Goal: Task Accomplishment & Management: Complete application form

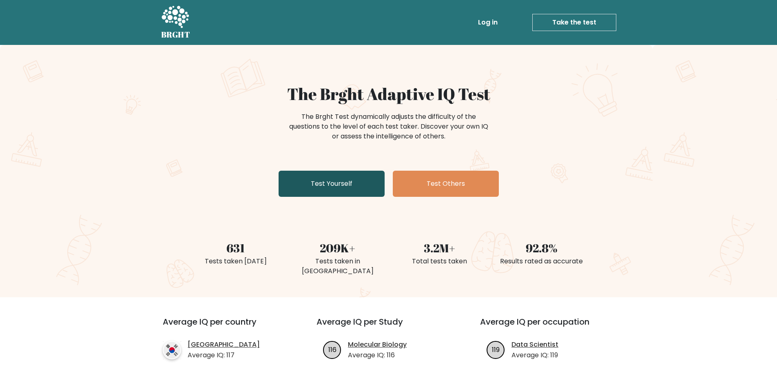
click at [360, 172] on link "Test Yourself" at bounding box center [332, 184] width 106 height 26
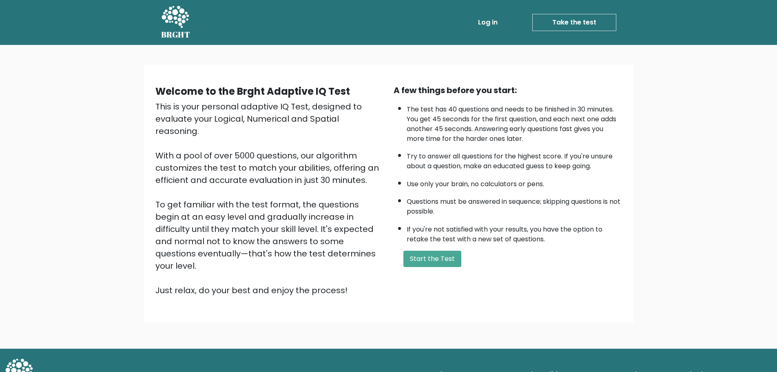
click at [484, 24] on link "Log in" at bounding box center [488, 22] width 26 height 16
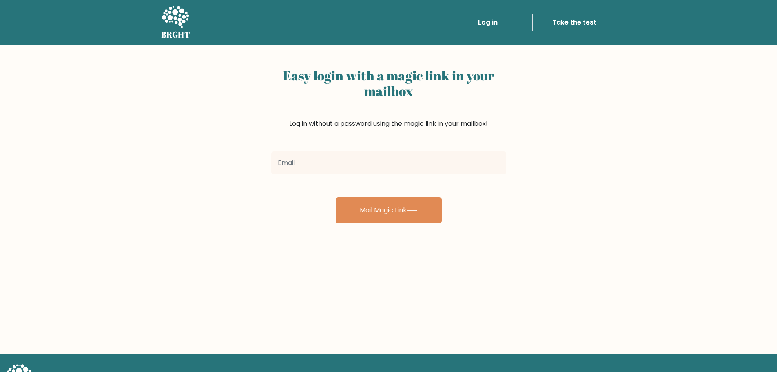
click at [349, 160] on input "email" at bounding box center [388, 162] width 235 height 23
click at [348, 168] on input "trexievidal@gmail.com" at bounding box center [388, 162] width 235 height 23
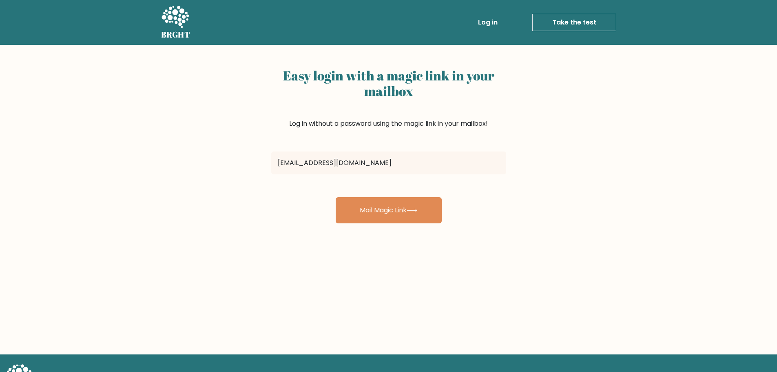
type input "Jeanbiz2126@gmail.com"
click at [390, 206] on button "Mail Magic Link" at bounding box center [389, 210] width 106 height 26
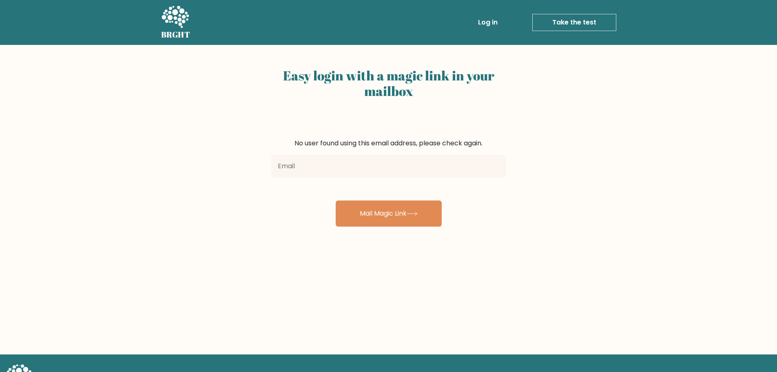
click at [377, 173] on input "email" at bounding box center [388, 166] width 235 height 23
type input "Jeanbiz2126@gmail.com"
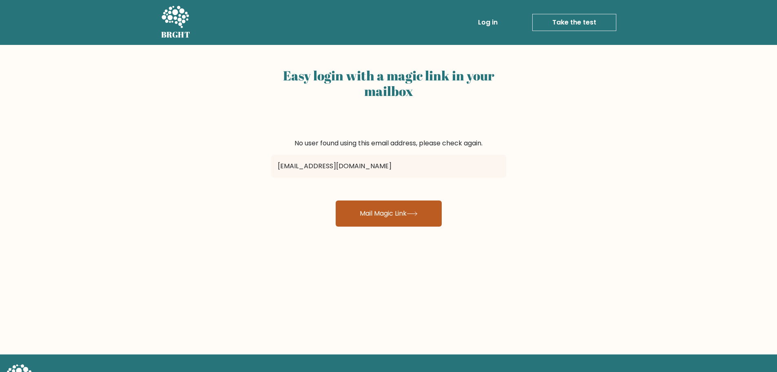
click at [417, 217] on button "Mail Magic Link" at bounding box center [389, 213] width 106 height 26
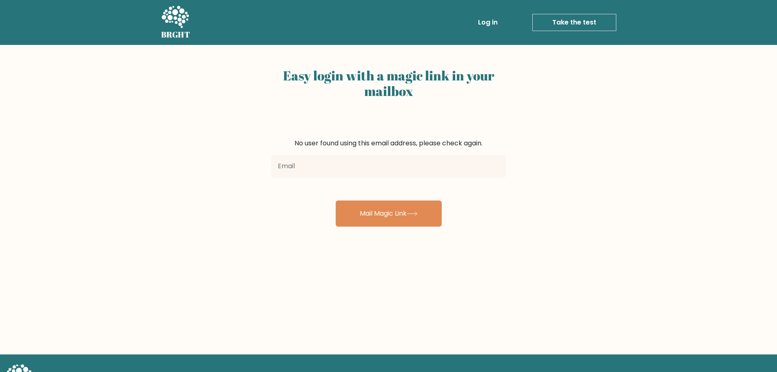
click at [392, 144] on div "No user found using this email address, please check again." at bounding box center [388, 143] width 235 height 10
click at [568, 16] on link "Take the test" at bounding box center [574, 22] width 84 height 17
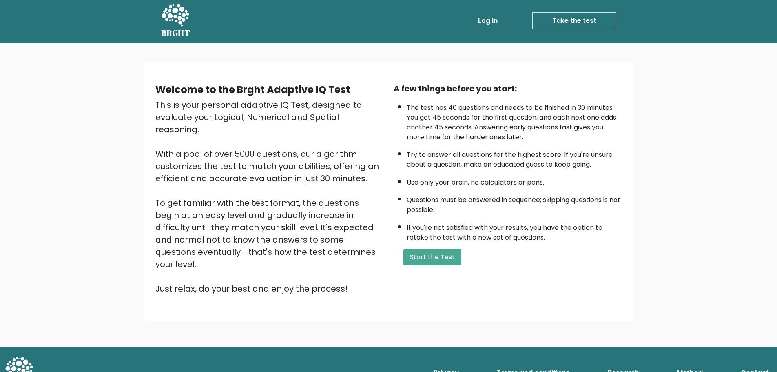
scroll to position [2, 0]
click at [418, 257] on button "Start the Test" at bounding box center [433, 256] width 58 height 16
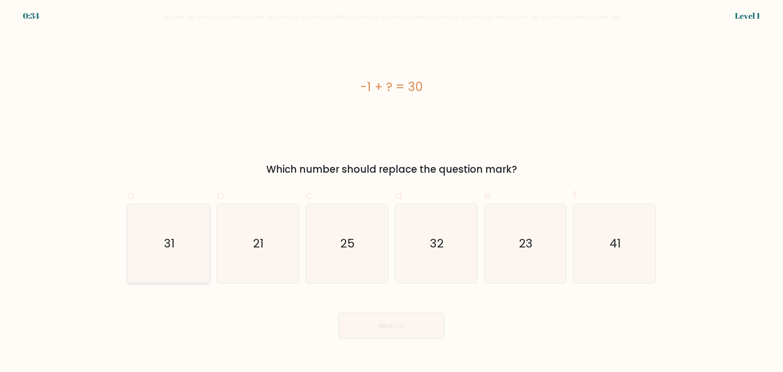
click at [196, 245] on icon "31" at bounding box center [168, 243] width 79 height 79
click at [392, 191] on input "a. 31" at bounding box center [392, 188] width 0 height 5
radio input "true"
click at [412, 322] on button "Next" at bounding box center [392, 326] width 106 height 26
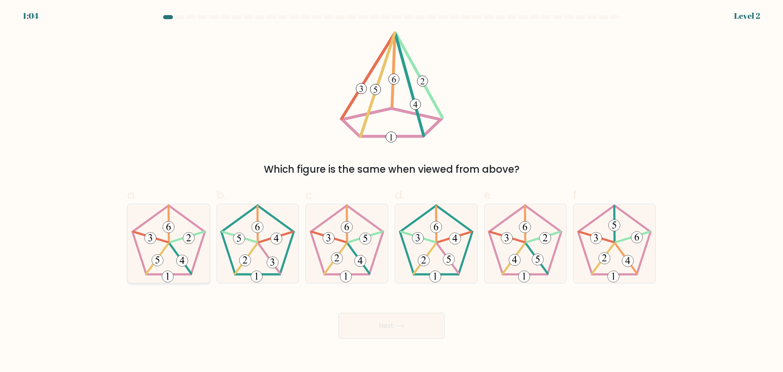
click at [170, 248] on icon at bounding box center [168, 243] width 79 height 79
click at [392, 191] on input "a." at bounding box center [392, 188] width 0 height 5
radio input "true"
click at [399, 321] on button "Next" at bounding box center [392, 326] width 106 height 26
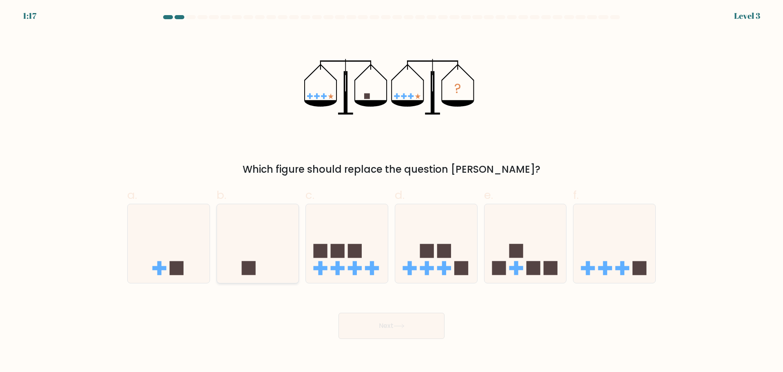
drag, startPoint x: 252, startPoint y: 270, endPoint x: 264, endPoint y: 271, distance: 11.9
click at [253, 270] on rect at bounding box center [249, 268] width 14 height 14
click at [392, 191] on input "b." at bounding box center [392, 188] width 0 height 5
radio input "true"
click at [417, 330] on button "Next" at bounding box center [392, 326] width 106 height 26
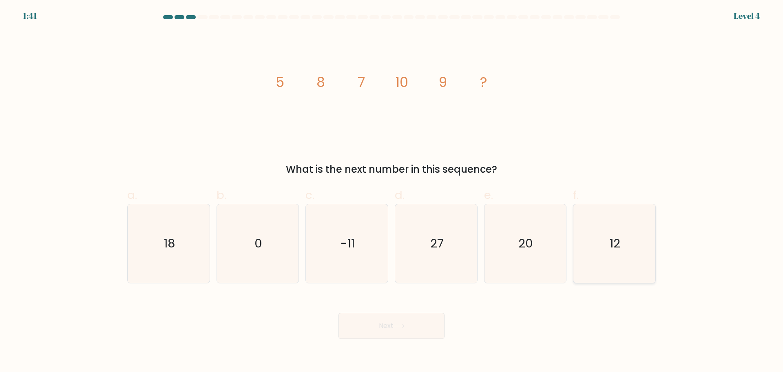
click at [633, 227] on icon "12" at bounding box center [614, 243] width 79 height 79
click at [392, 191] on input "f. 12" at bounding box center [392, 188] width 0 height 5
radio input "true"
click at [391, 319] on button "Next" at bounding box center [392, 326] width 106 height 26
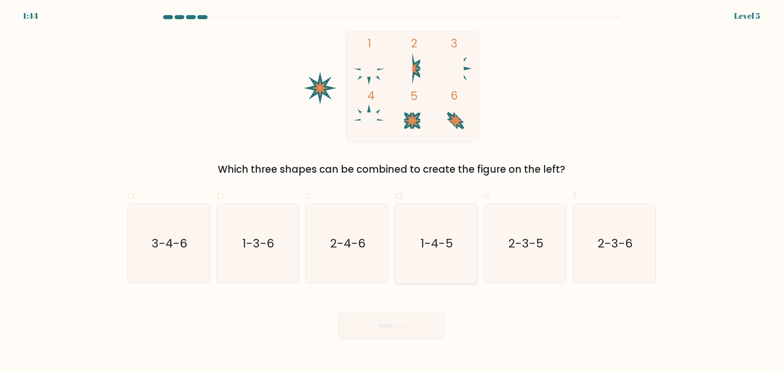
click at [452, 242] on text "1-4-5" at bounding box center [437, 243] width 33 height 16
click at [392, 191] on input "d. 1-4-5" at bounding box center [392, 188] width 0 height 5
radio input "true"
drag, startPoint x: 413, startPoint y: 319, endPoint x: 419, endPoint y: 300, distance: 20.0
click at [413, 320] on button "Next" at bounding box center [392, 326] width 106 height 26
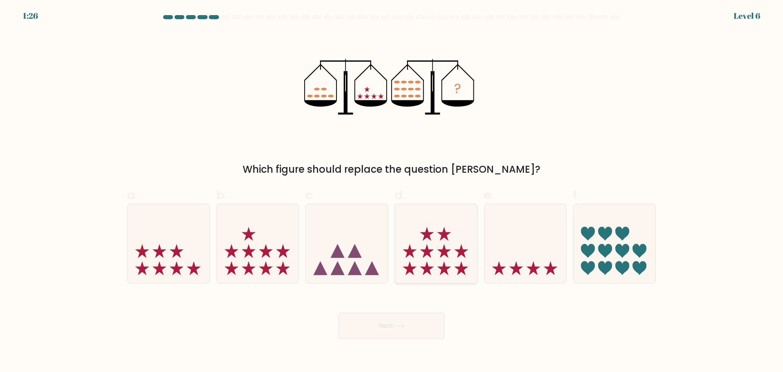
click at [446, 243] on icon at bounding box center [436, 243] width 82 height 68
click at [392, 191] on input "d." at bounding box center [392, 188] width 0 height 5
radio input "true"
click at [399, 331] on button "Next" at bounding box center [392, 326] width 106 height 26
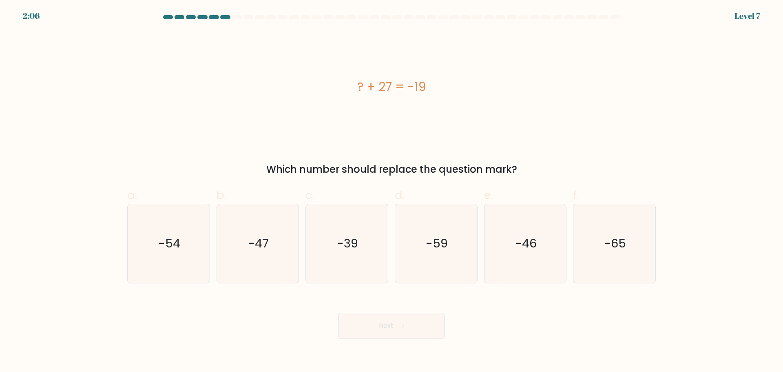
drag, startPoint x: 350, startPoint y: 79, endPoint x: 443, endPoint y: 84, distance: 92.4
click at [443, 84] on div "? + 27 = -19" at bounding box center [391, 87] width 529 height 18
drag, startPoint x: 407, startPoint y: 84, endPoint x: 551, endPoint y: 77, distance: 144.2
click at [551, 77] on div "? + 27 = -19" at bounding box center [391, 86] width 529 height 111
click at [405, 81] on div "? + 27 = -19" at bounding box center [391, 87] width 529 height 18
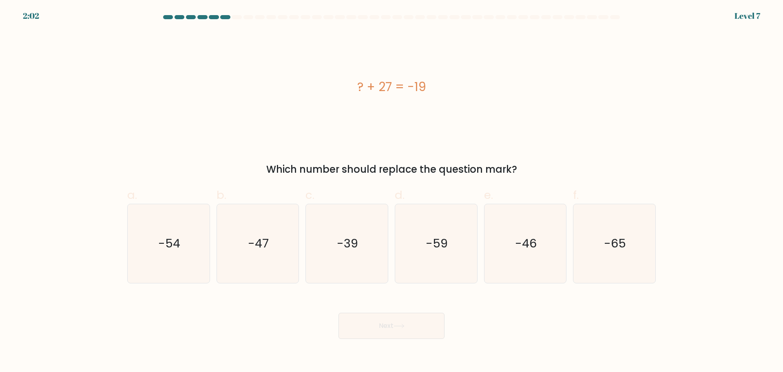
click at [408, 82] on div "? + 27 = -19" at bounding box center [391, 87] width 529 height 18
click at [428, 89] on div "? + 27 = -19" at bounding box center [391, 87] width 529 height 18
click at [471, 120] on div "? + 27 = -19" at bounding box center [391, 86] width 529 height 111
click at [373, 97] on div "? + 27 = -19" at bounding box center [391, 86] width 529 height 111
click at [212, 146] on div "? + 27 = -19 Which number should replace the question mark?" at bounding box center [391, 104] width 539 height 146
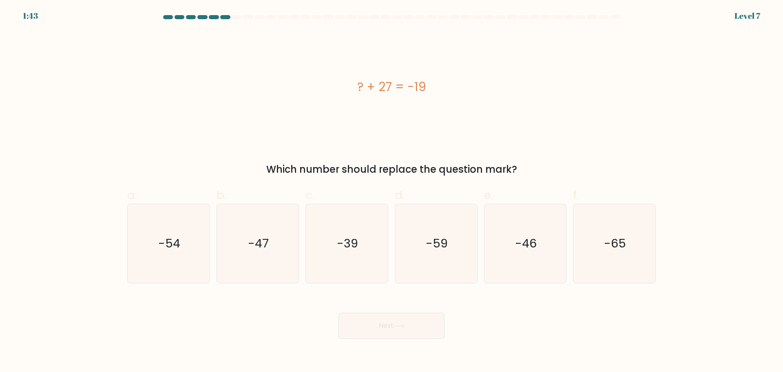
drag, startPoint x: 290, startPoint y: 103, endPoint x: 437, endPoint y: 97, distance: 147.8
click at [437, 97] on div "? + 27 = -19" at bounding box center [391, 86] width 529 height 111
copy div "? + 27 = -19"
click at [485, 150] on div "? + 27 = -19 Which number should replace the question mark?" at bounding box center [391, 104] width 539 height 146
click at [502, 231] on icon "-46" at bounding box center [525, 243] width 79 height 79
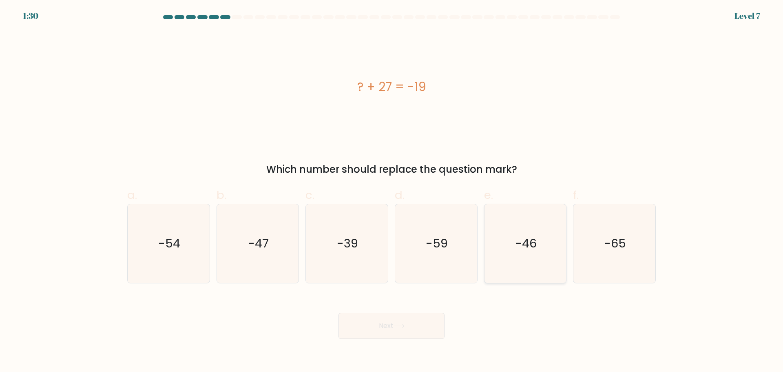
click at [392, 191] on input "e. -46" at bounding box center [392, 188] width 0 height 5
radio input "true"
click at [397, 317] on button "Next" at bounding box center [392, 326] width 106 height 26
click at [396, 330] on button "Next" at bounding box center [392, 326] width 106 height 26
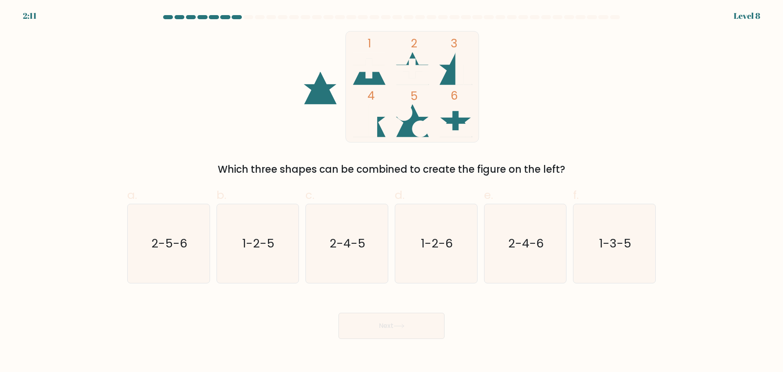
click at [221, 106] on div "1 2 3 4 5 6 Which three shapes can be combined to create the figure on the left?" at bounding box center [391, 104] width 539 height 146
click at [460, 259] on icon "1-2-6" at bounding box center [436, 243] width 79 height 79
click at [392, 191] on input "d. 1-2-6" at bounding box center [392, 188] width 0 height 5
radio input "true"
click at [434, 326] on button "Next" at bounding box center [392, 326] width 106 height 26
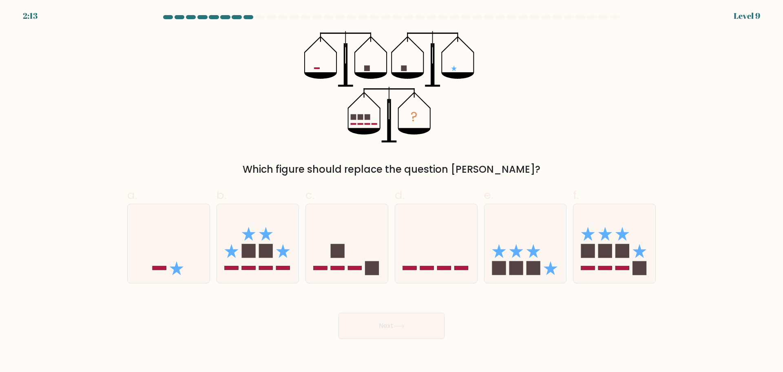
click at [632, 90] on div "? Which figure should replace the question mark?" at bounding box center [391, 104] width 539 height 146
click at [575, 81] on div "? Which figure should replace the question mark?" at bounding box center [391, 104] width 539 height 146
click at [594, 20] on div at bounding box center [391, 18] width 539 height 7
click at [450, 228] on icon at bounding box center [436, 243] width 82 height 68
click at [392, 191] on input "d." at bounding box center [392, 188] width 0 height 5
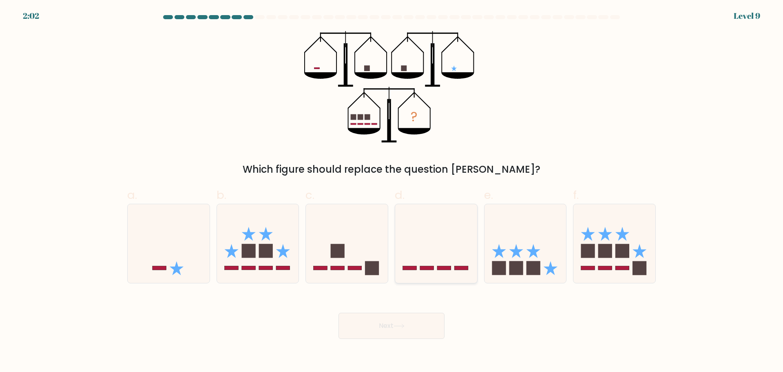
radio input "true"
click at [508, 136] on div "? Which figure should replace the question mark?" at bounding box center [391, 104] width 539 height 146
drag, startPoint x: 397, startPoint y: 313, endPoint x: 416, endPoint y: 296, distance: 26.0
click at [397, 313] on button "Next" at bounding box center [392, 326] width 106 height 26
